Goal: Navigation & Orientation: Go to known website

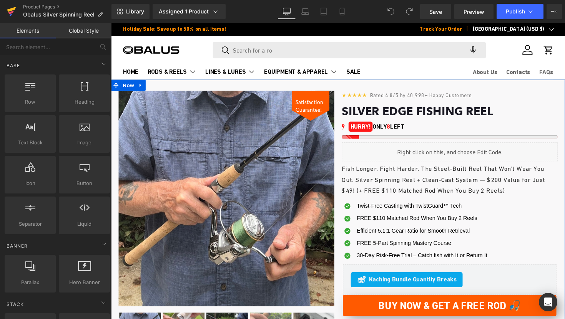
click at [15, 6] on icon at bounding box center [11, 11] width 9 height 19
